Goal: Transaction & Acquisition: Purchase product/service

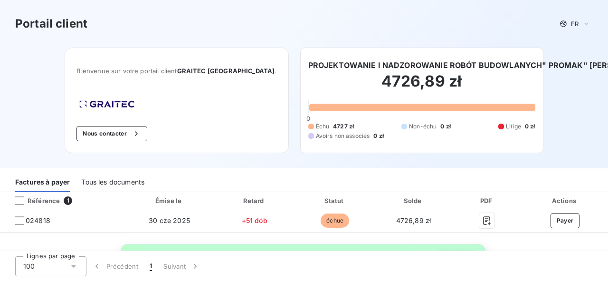
scroll to position [0, 23]
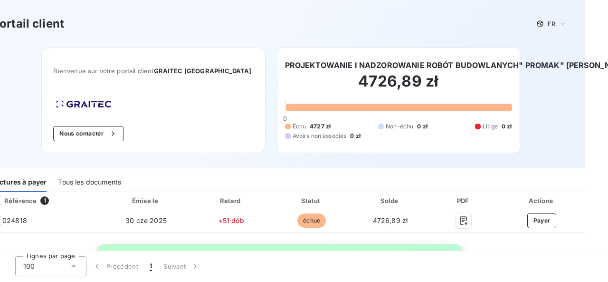
drag, startPoint x: 597, startPoint y: 185, endPoint x: 598, endPoint y: 203, distance: 18.1
click at [598, 203] on div "Portail client FR Bienvenue sur votre portail client GRAITEC [GEOGRAPHIC_DATA] …" at bounding box center [304, 141] width 608 height 282
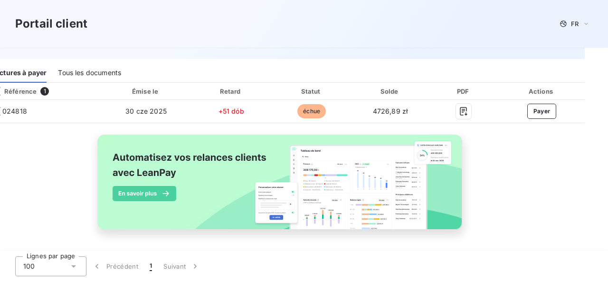
scroll to position [28, 23]
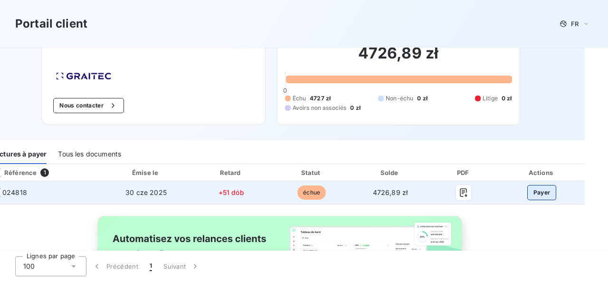
click at [533, 189] on button "Payer" at bounding box center [541, 192] width 29 height 15
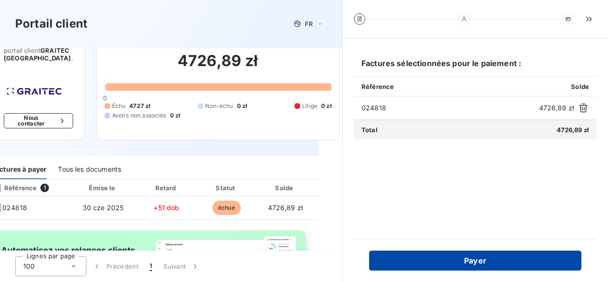
click at [492, 261] on button "Payer" at bounding box center [475, 260] width 212 height 20
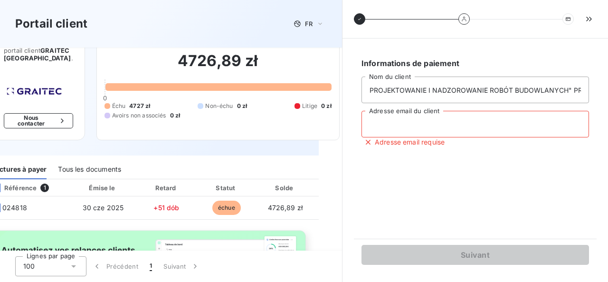
click at [446, 123] on input "Adresse email du client" at bounding box center [474, 124] width 227 height 27
type input "[EMAIL_ADDRESS][DOMAIN_NAME]"
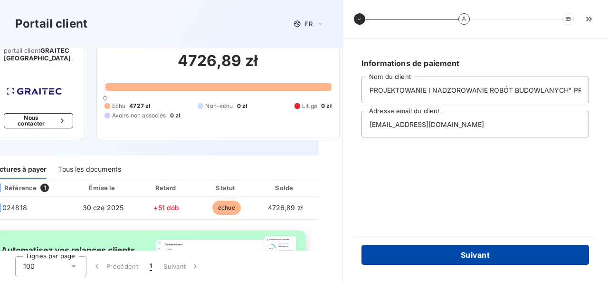
click at [496, 253] on button "Suivant" at bounding box center [474, 255] width 227 height 20
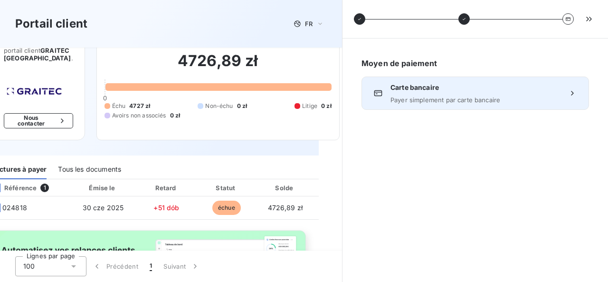
click at [451, 97] on span "Payer simplement par carte bancaire" at bounding box center [475, 100] width 170 height 8
